Goal: Book appointment/travel/reservation

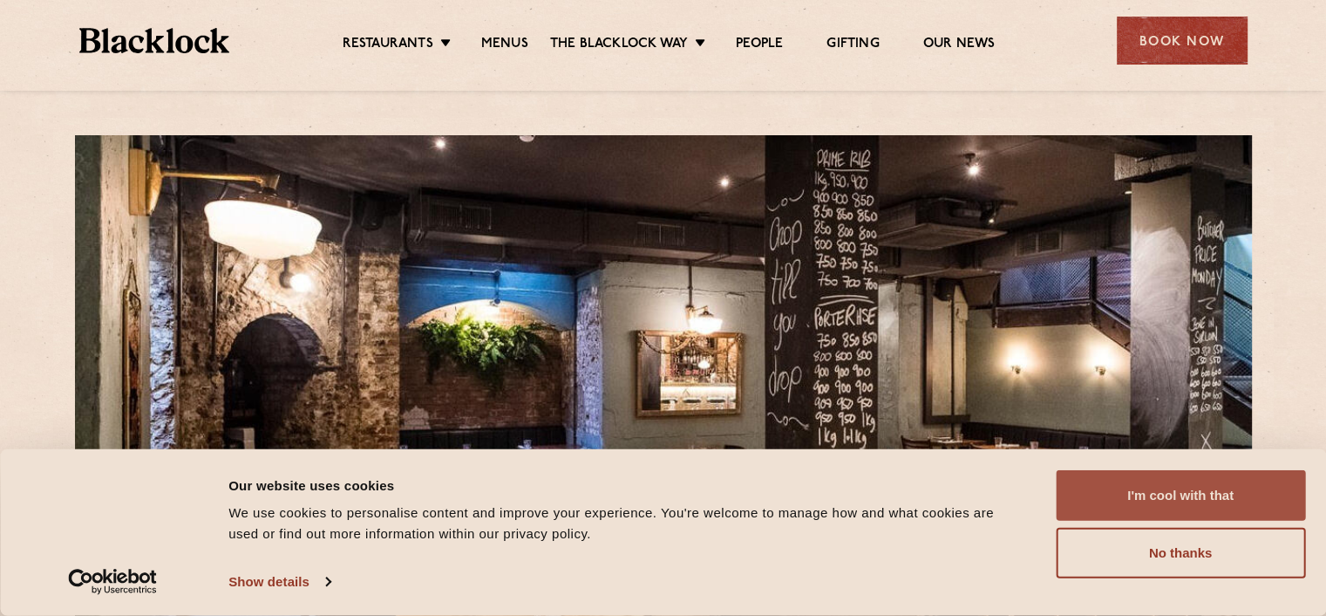
click at [1200, 491] on button "I'm cool with that" at bounding box center [1180, 495] width 249 height 51
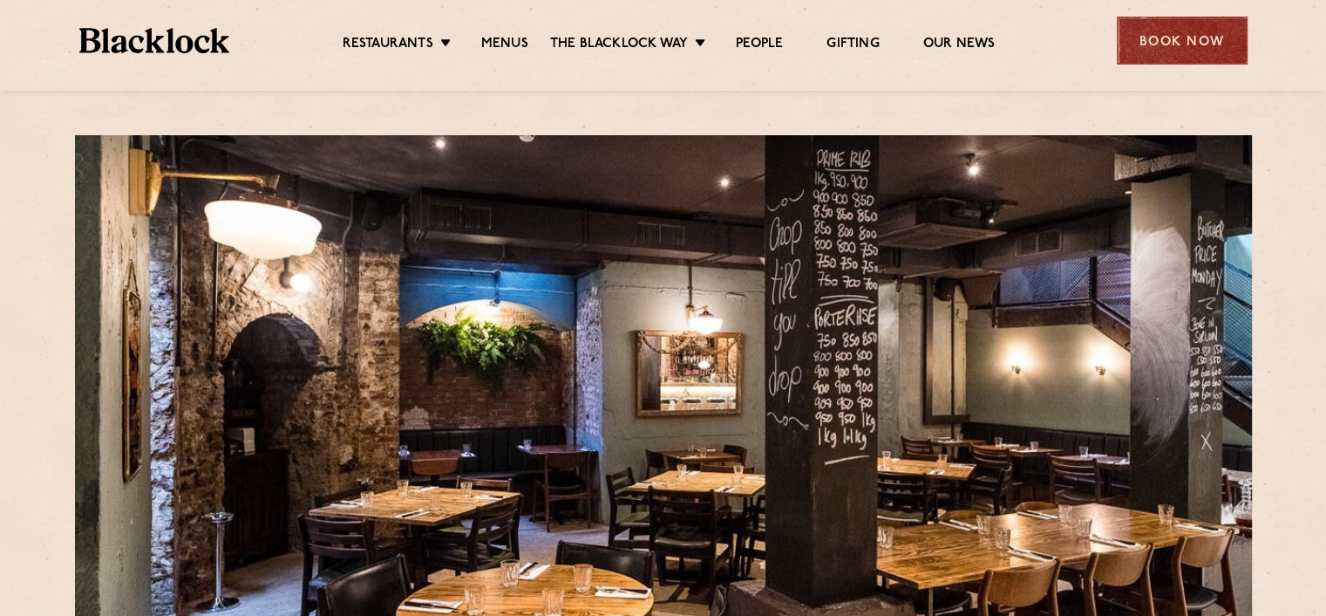
click at [1193, 38] on div "Book Now" at bounding box center [1182, 41] width 131 height 48
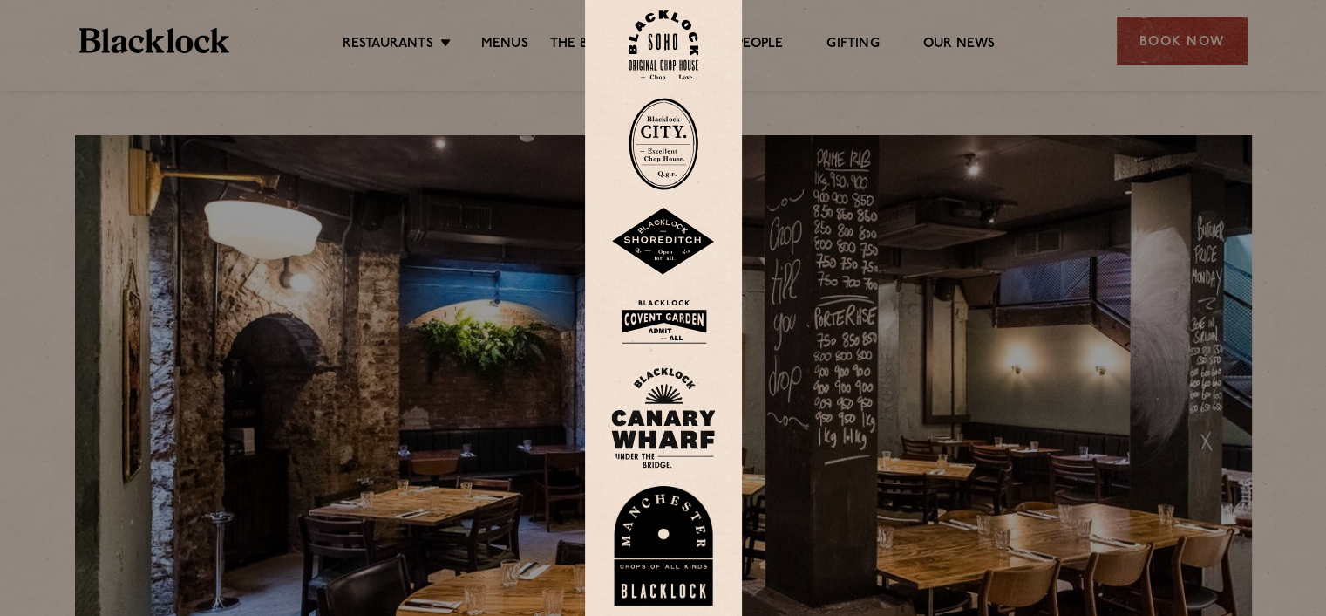
click at [917, 97] on div at bounding box center [663, 308] width 1326 height 616
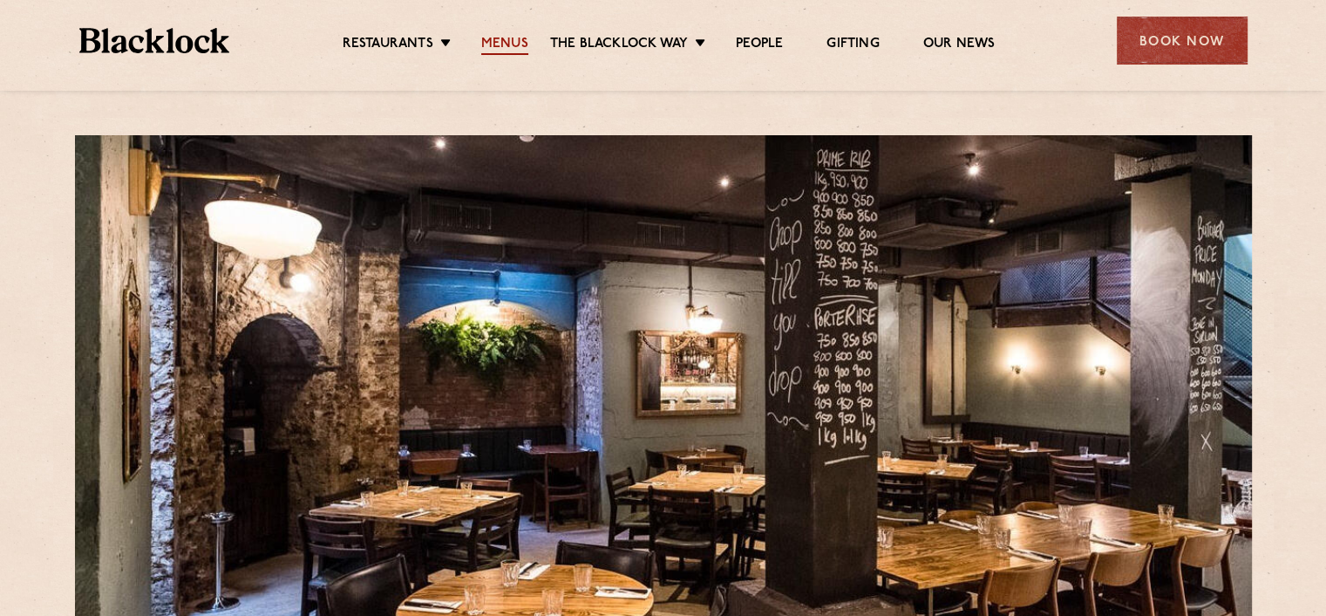
click at [506, 50] on link "Menus" at bounding box center [504, 45] width 47 height 19
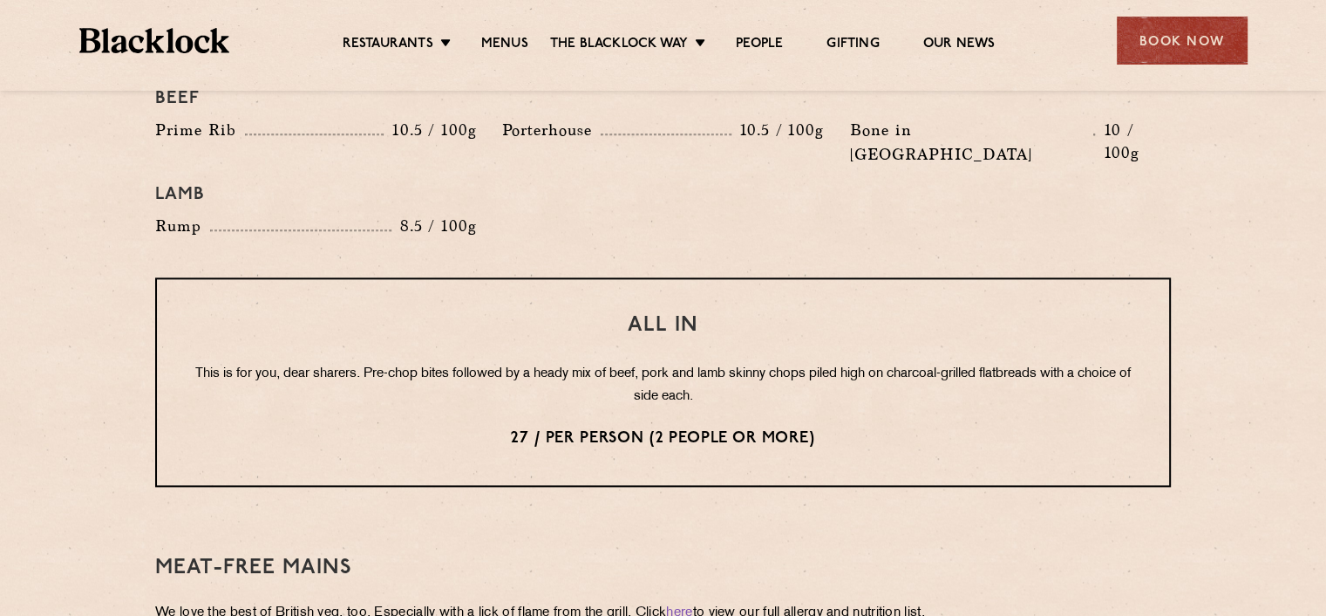
scroll to position [2058, 0]
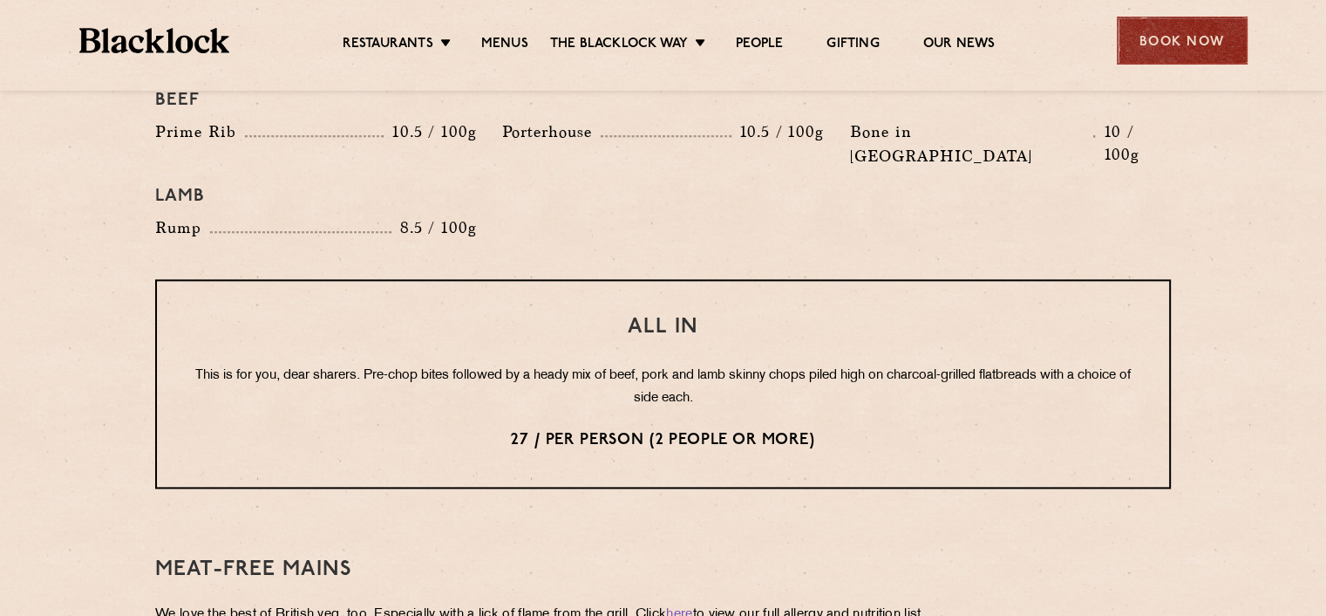
click at [1151, 37] on div "Book Now" at bounding box center [1182, 41] width 131 height 48
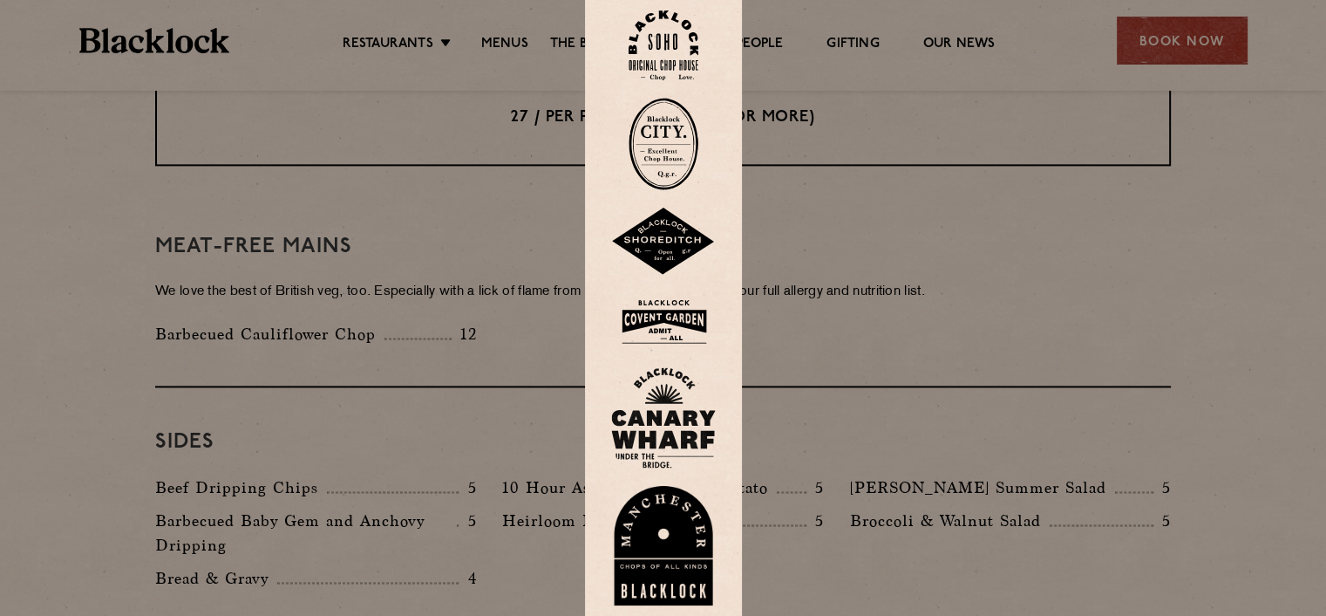
scroll to position [2389, 0]
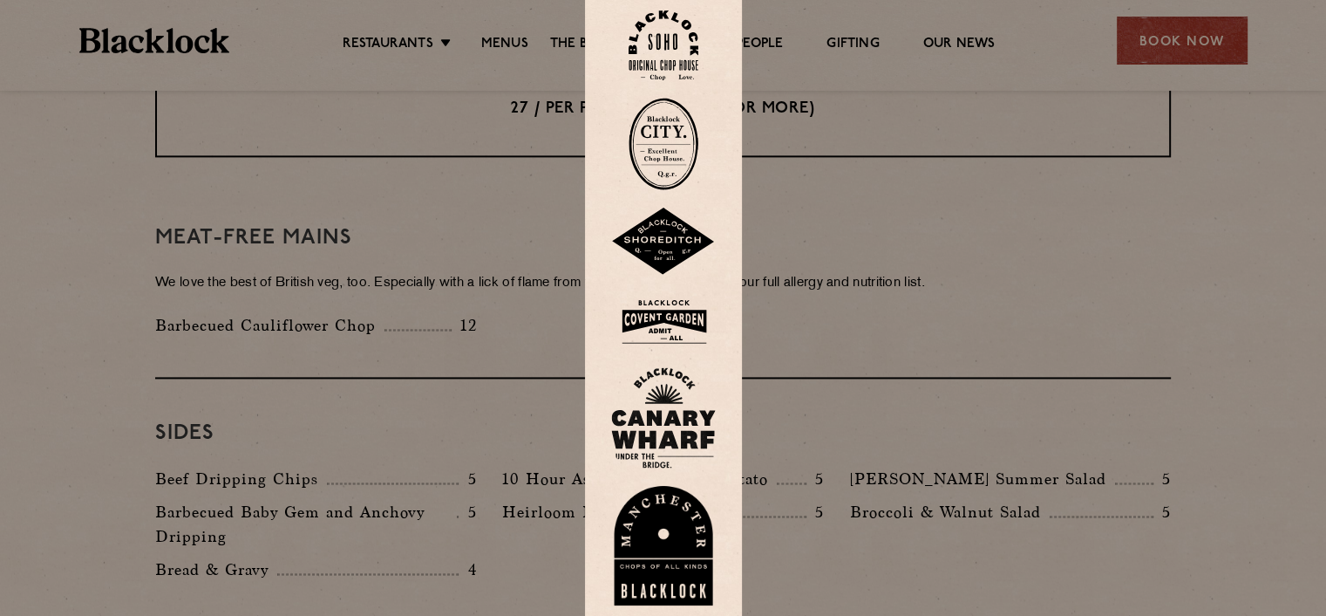
click at [678, 135] on img at bounding box center [664, 144] width 70 height 92
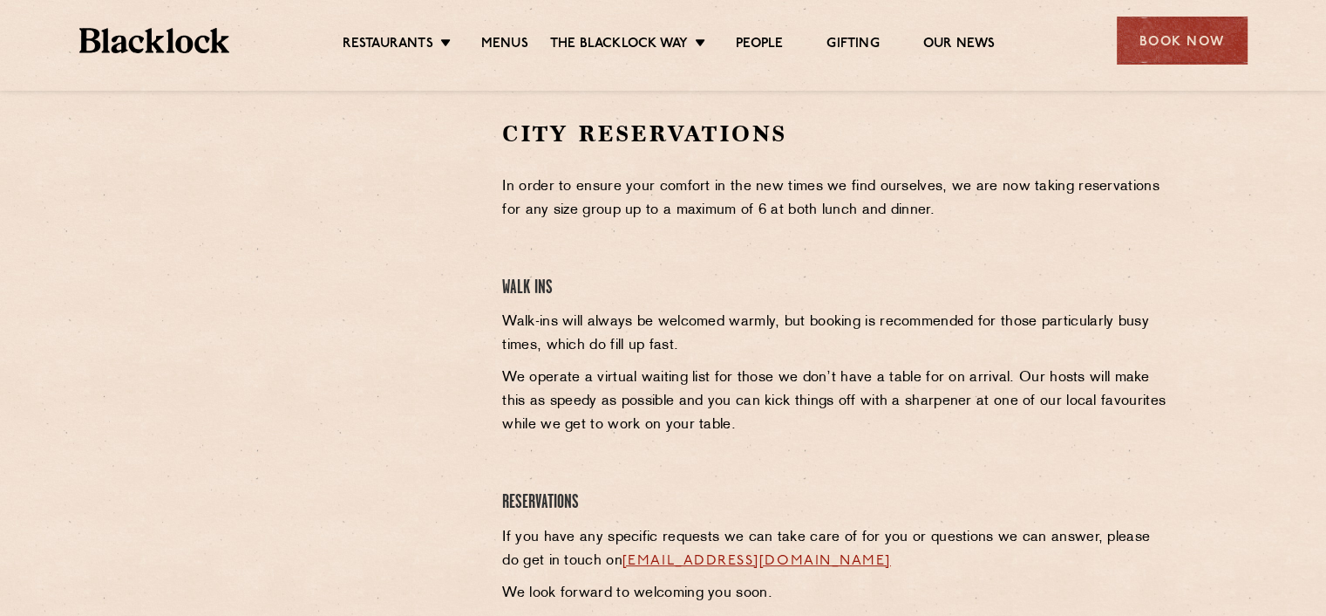
scroll to position [563, 0]
